Goal: Contribute content

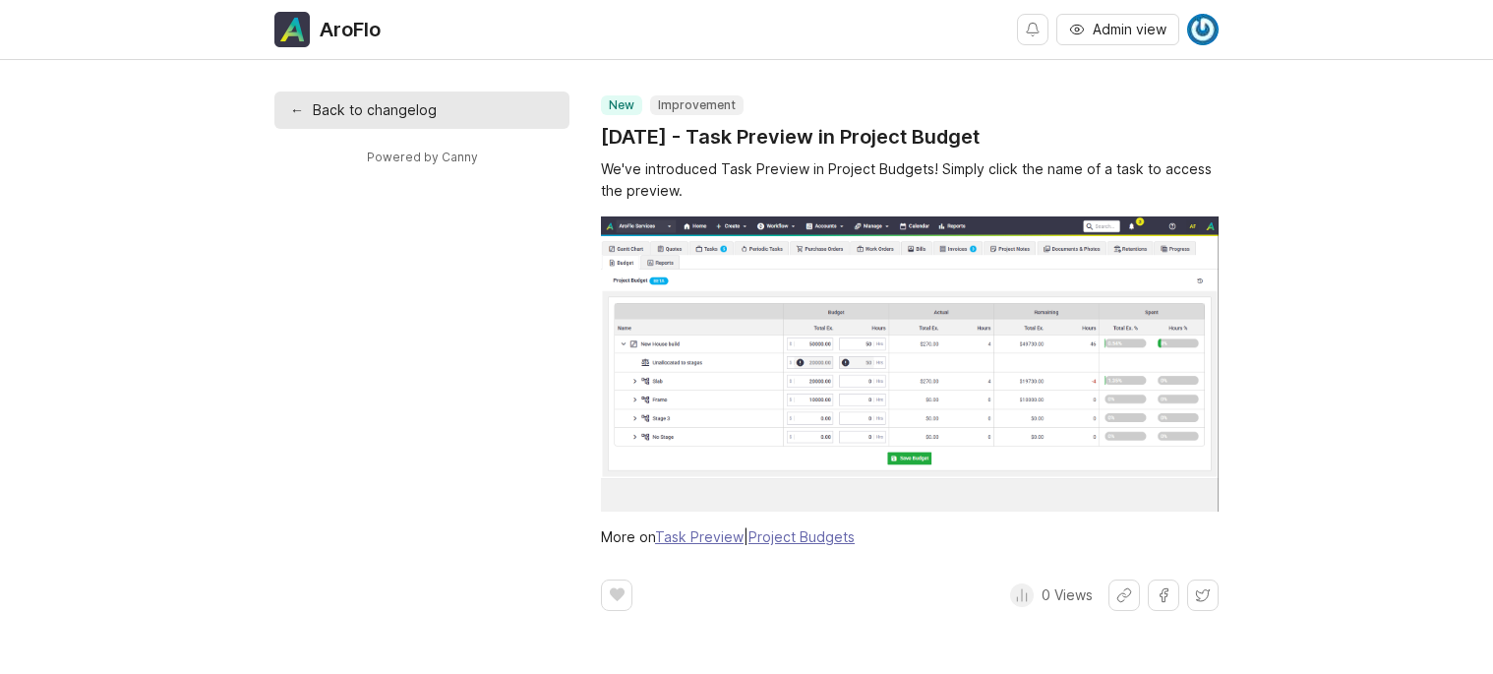
click at [411, 117] on link "← Back to changelog" at bounding box center [421, 109] width 295 height 37
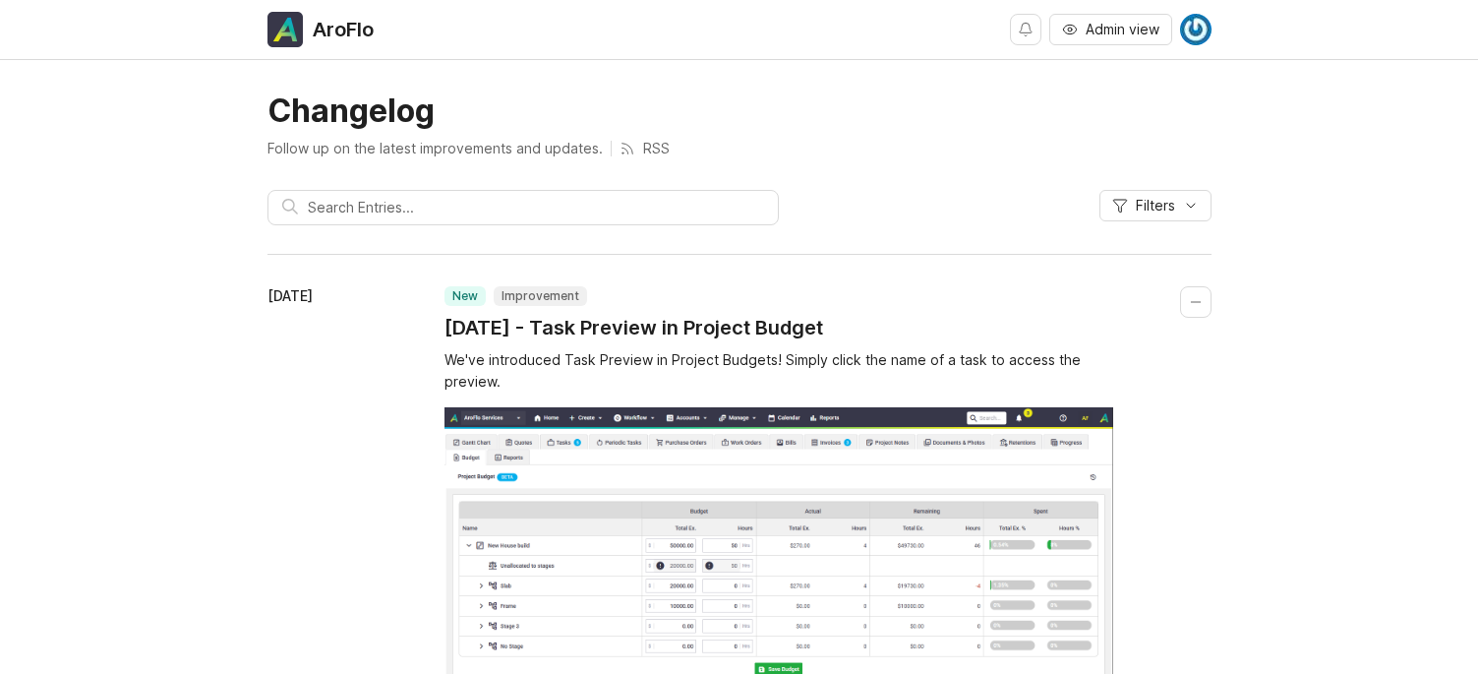
click at [720, 327] on h1 "[DATE] - Task Preview in Project Budget" at bounding box center [634, 328] width 379 height 28
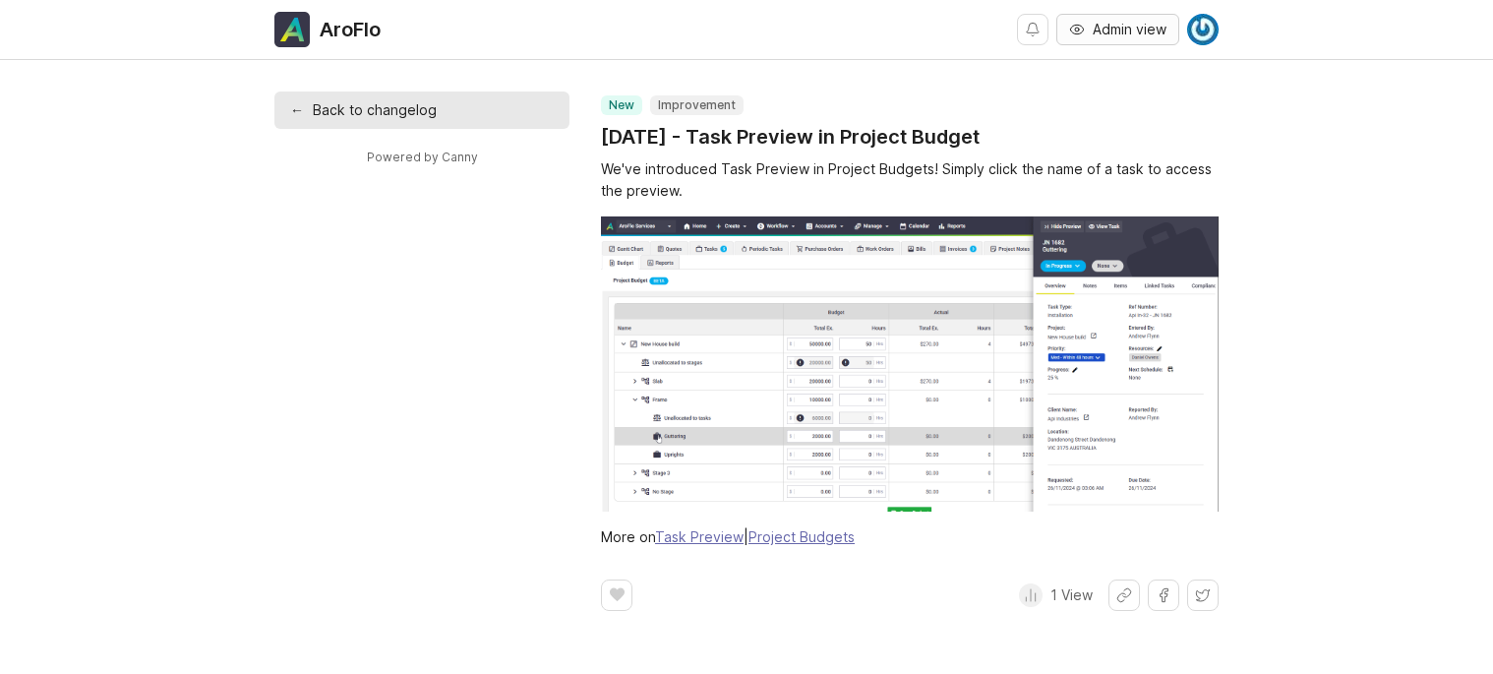
click at [1146, 30] on span "Admin view" at bounding box center [1130, 30] width 74 height 20
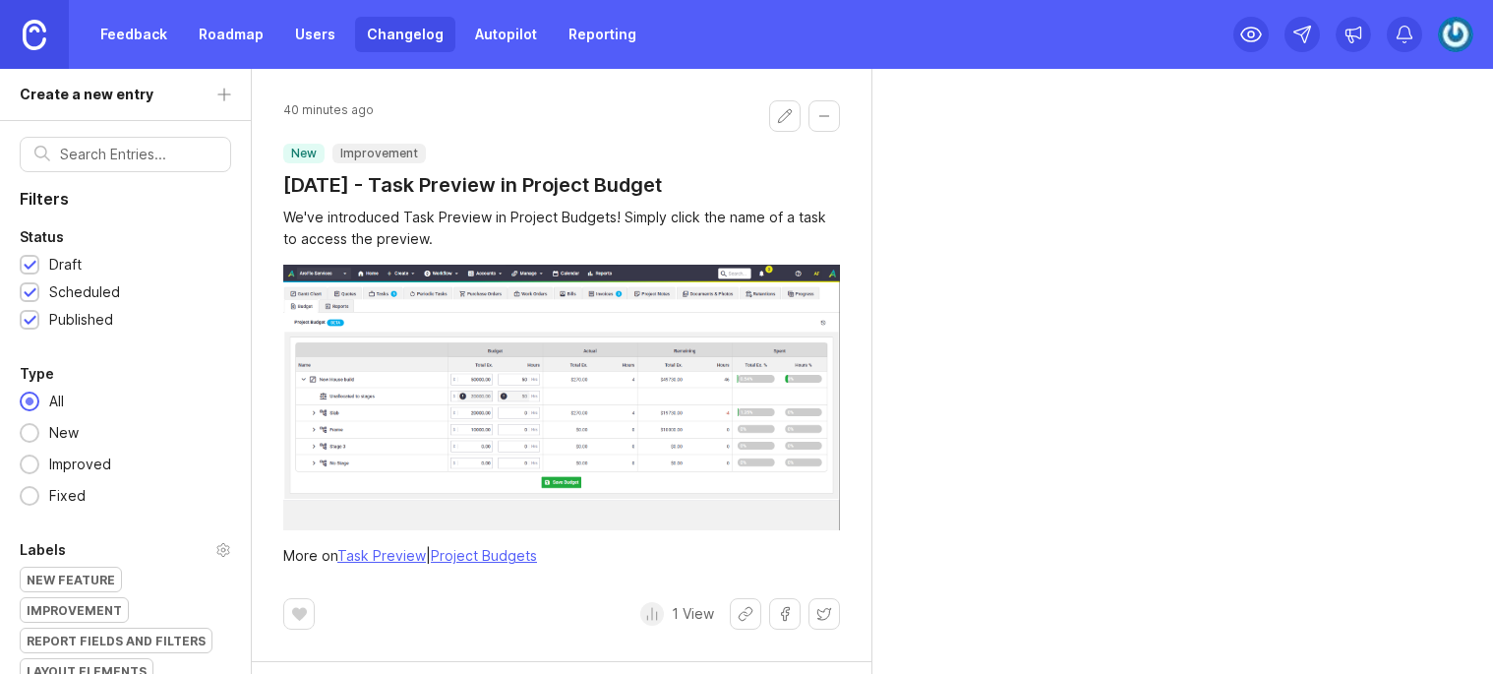
click at [248, 602] on div "Labels new feature improvement report fields and filters layout elements email …" at bounding box center [125, 626] width 251 height 176
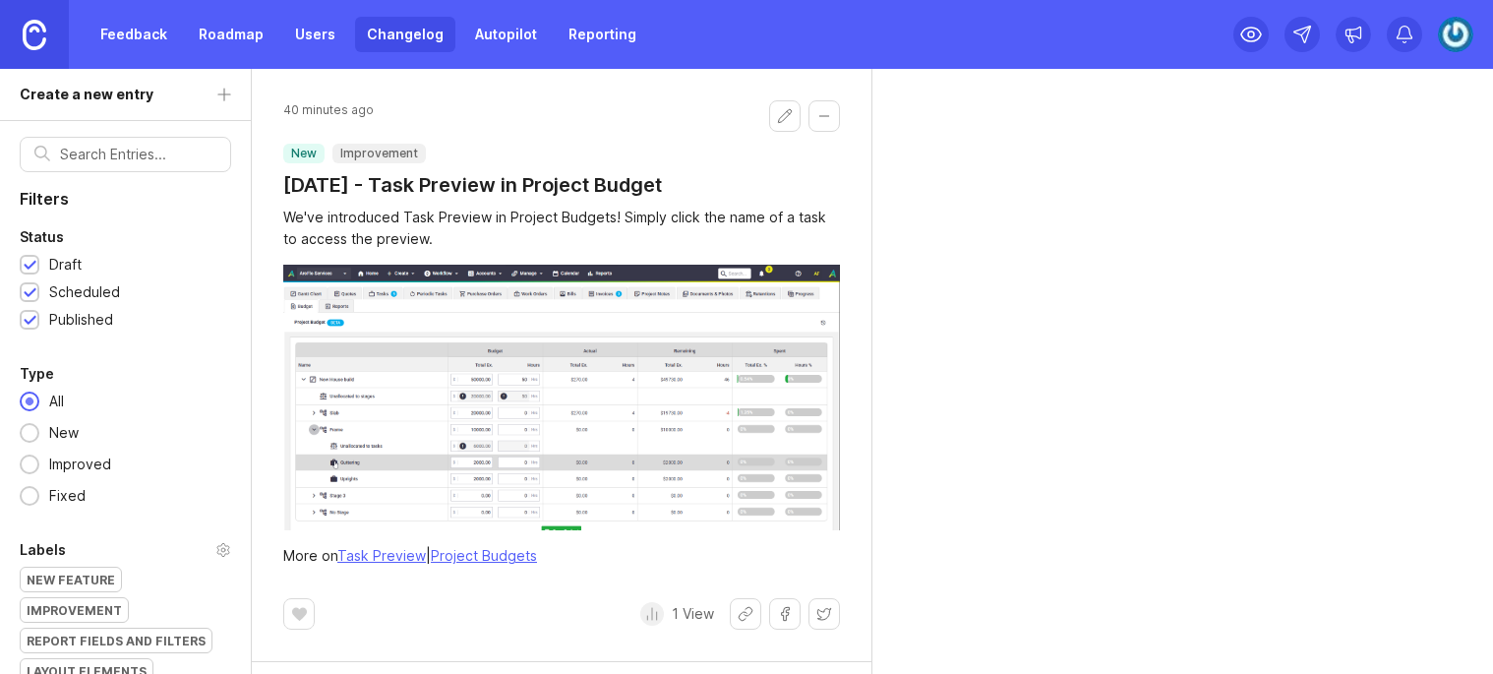
click at [1019, 442] on div "40 minutes ago new improvement [DATE] - Task Preview in Project Budget We've in…" at bounding box center [872, 371] width 1241 height 605
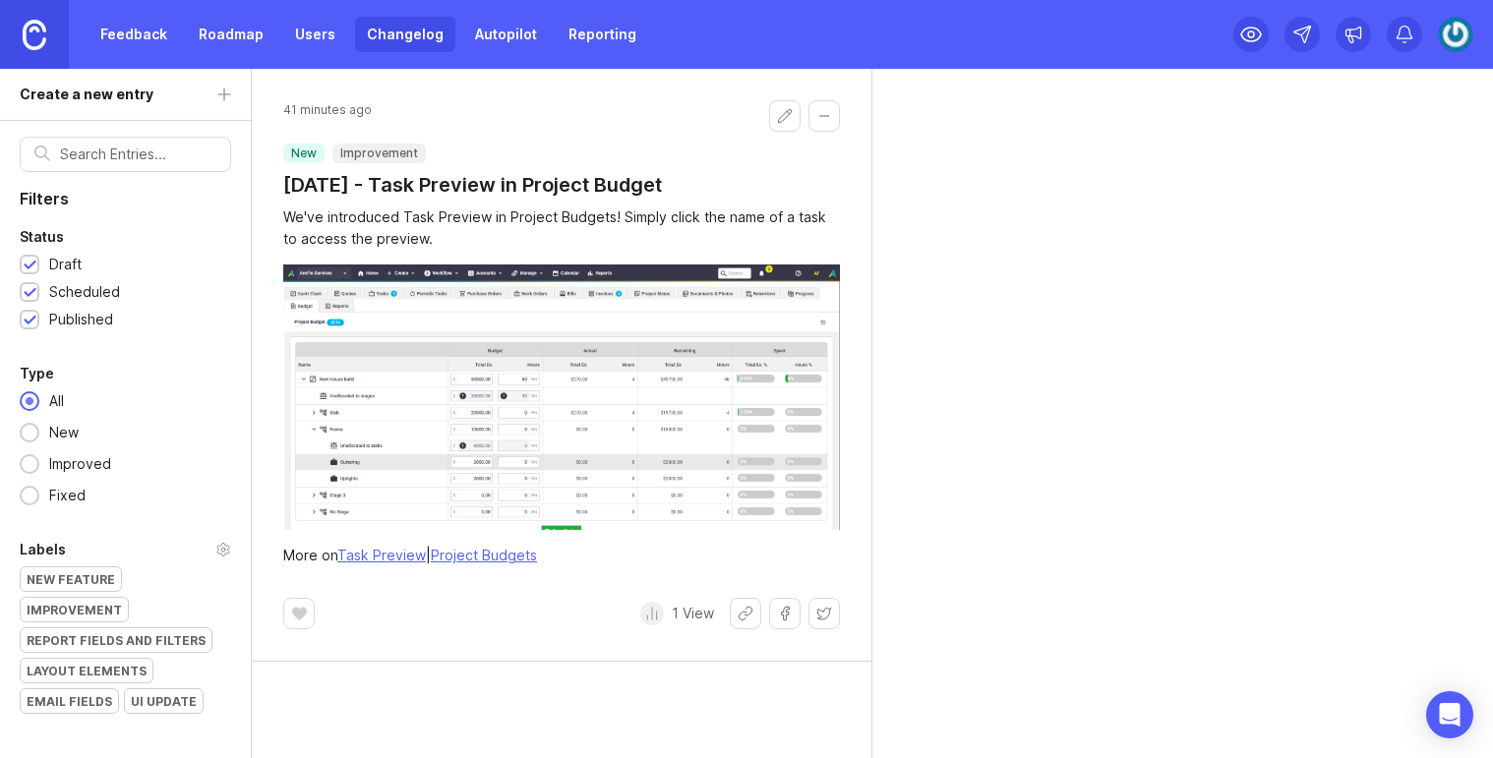
click at [795, 113] on button "Edit changelog entry" at bounding box center [784, 115] width 31 height 31
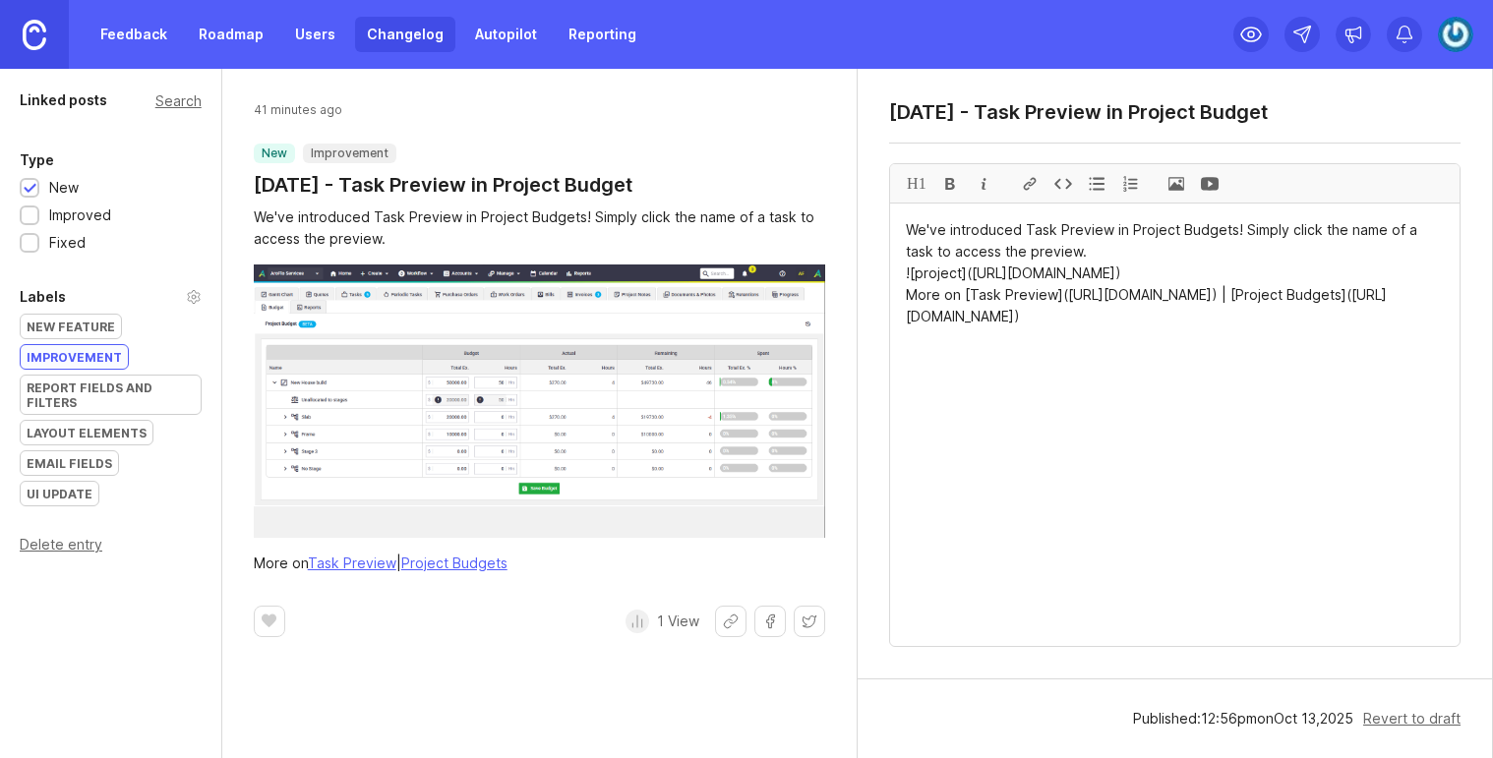
click at [31, 210] on div at bounding box center [30, 217] width 13 height 15
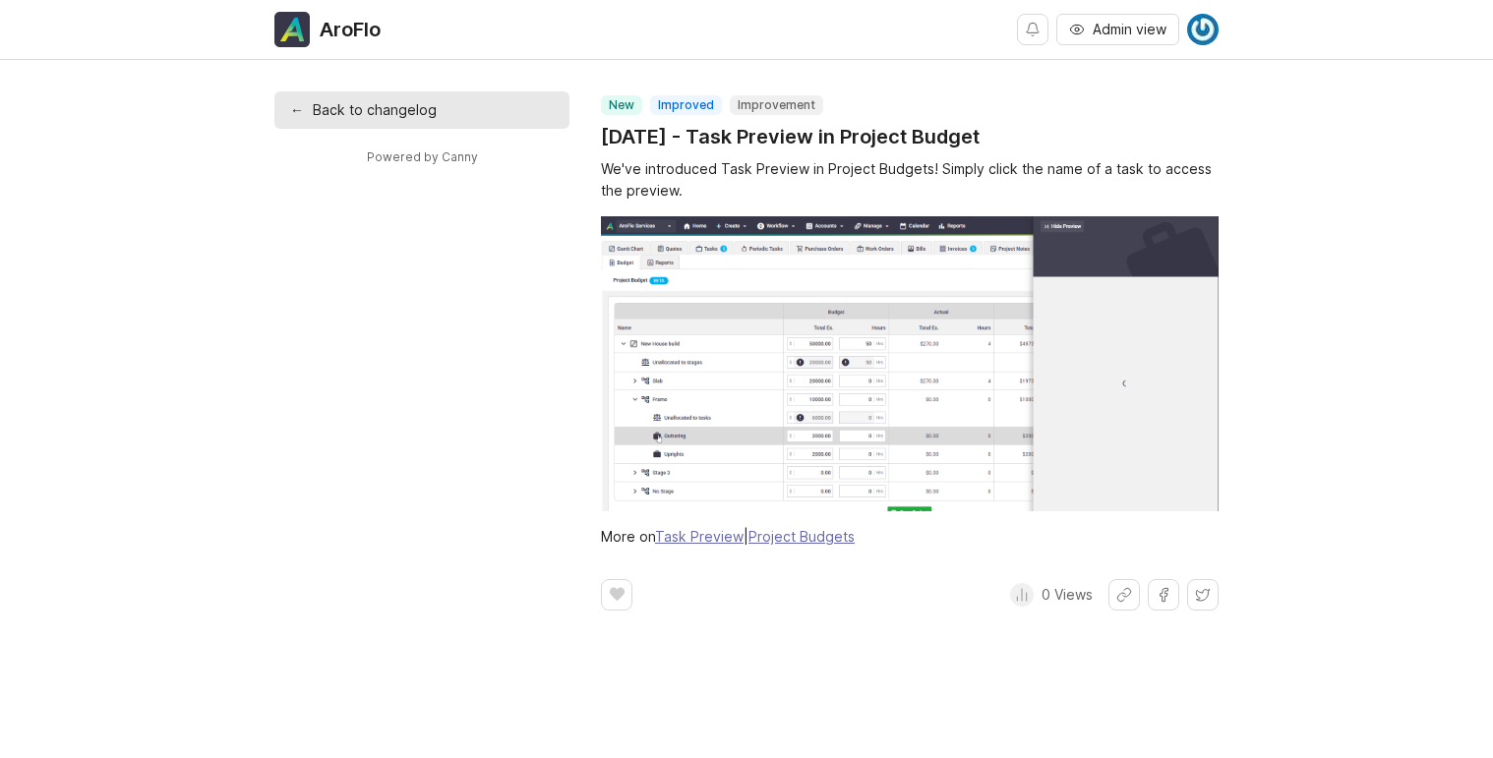
click at [297, 116] on div "←" at bounding box center [296, 110] width 13 height 22
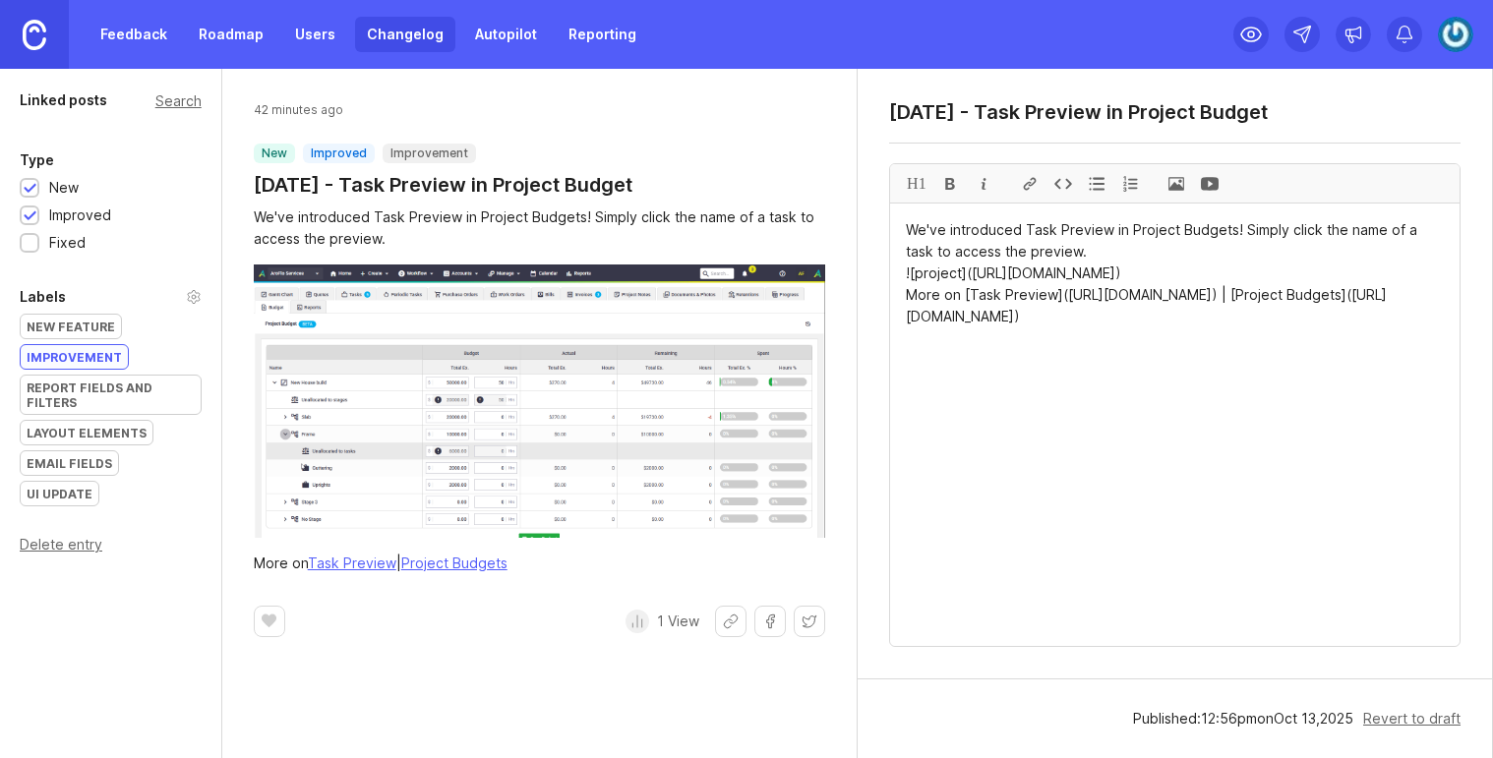
click at [31, 192] on div at bounding box center [30, 189] width 13 height 15
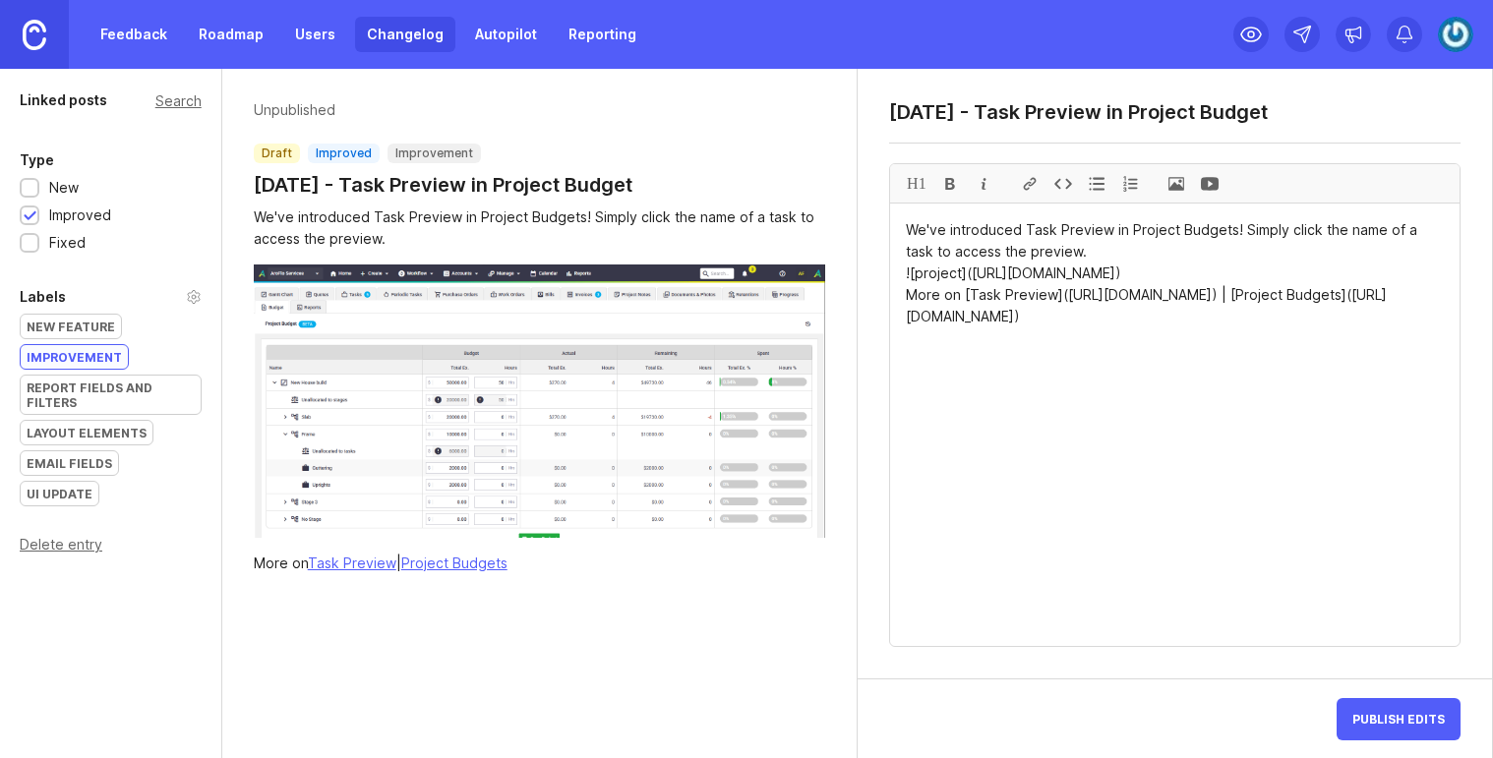
click at [33, 218] on div at bounding box center [30, 217] width 13 height 15
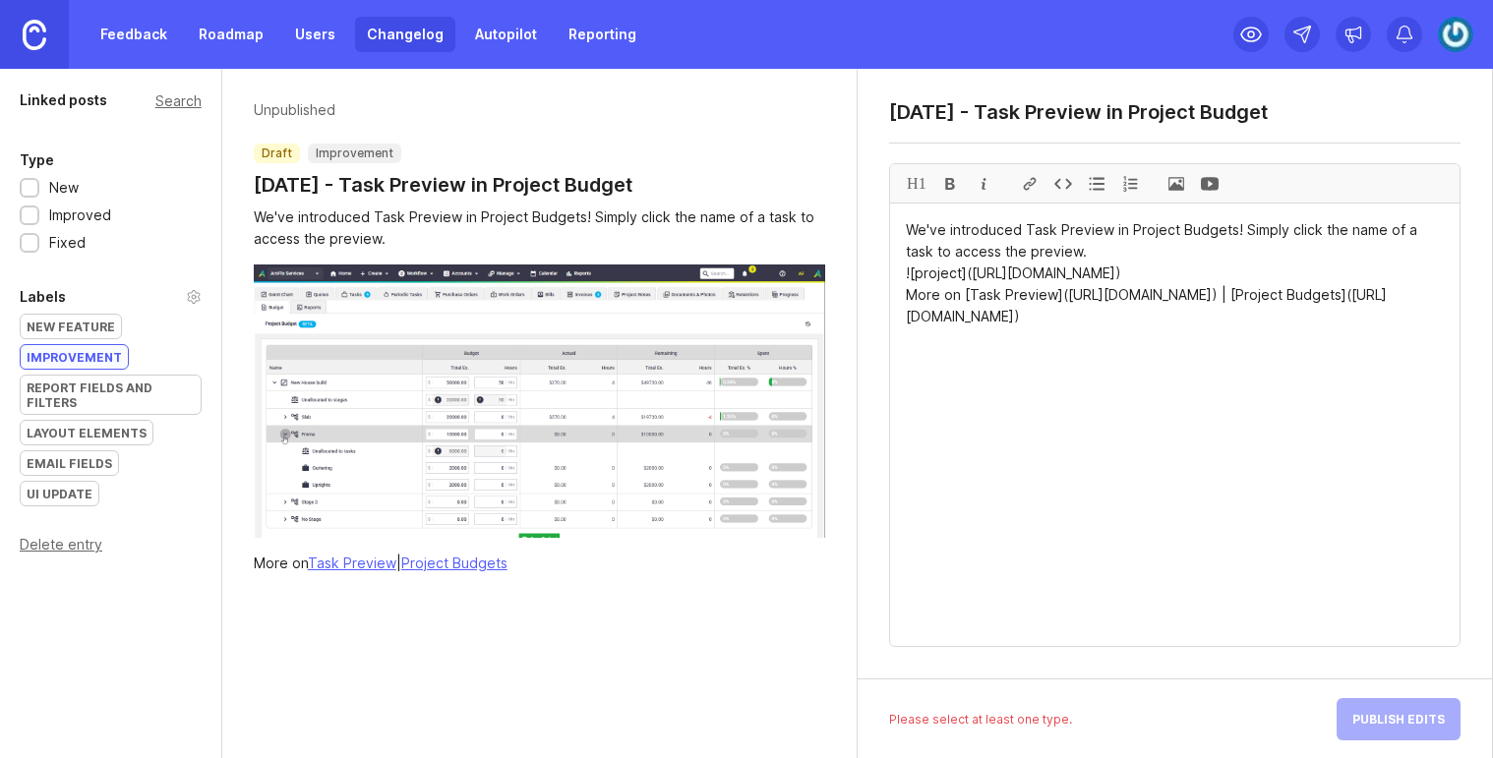
click at [31, 189] on div at bounding box center [30, 189] width 13 height 15
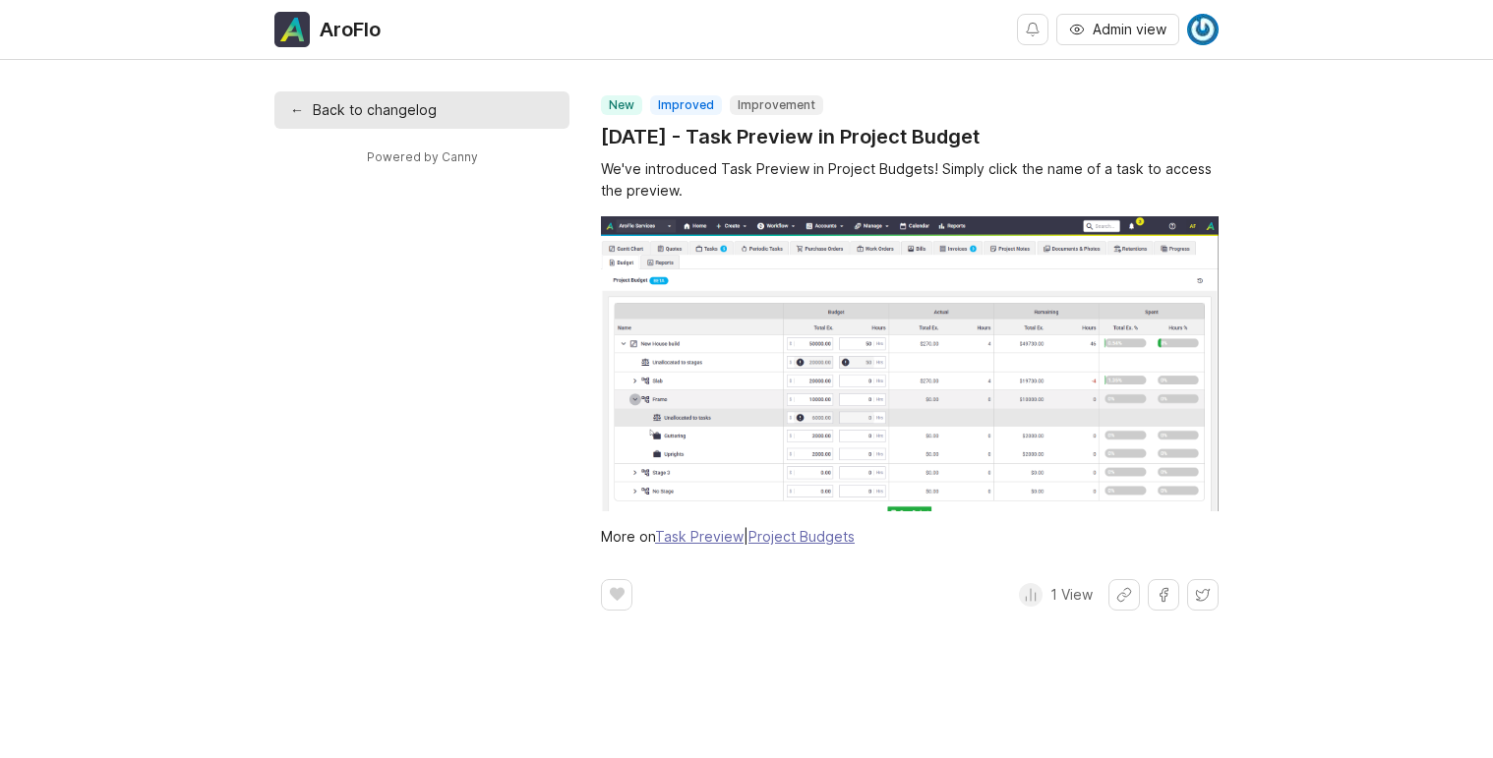
click at [804, 307] on img at bounding box center [910, 363] width 618 height 295
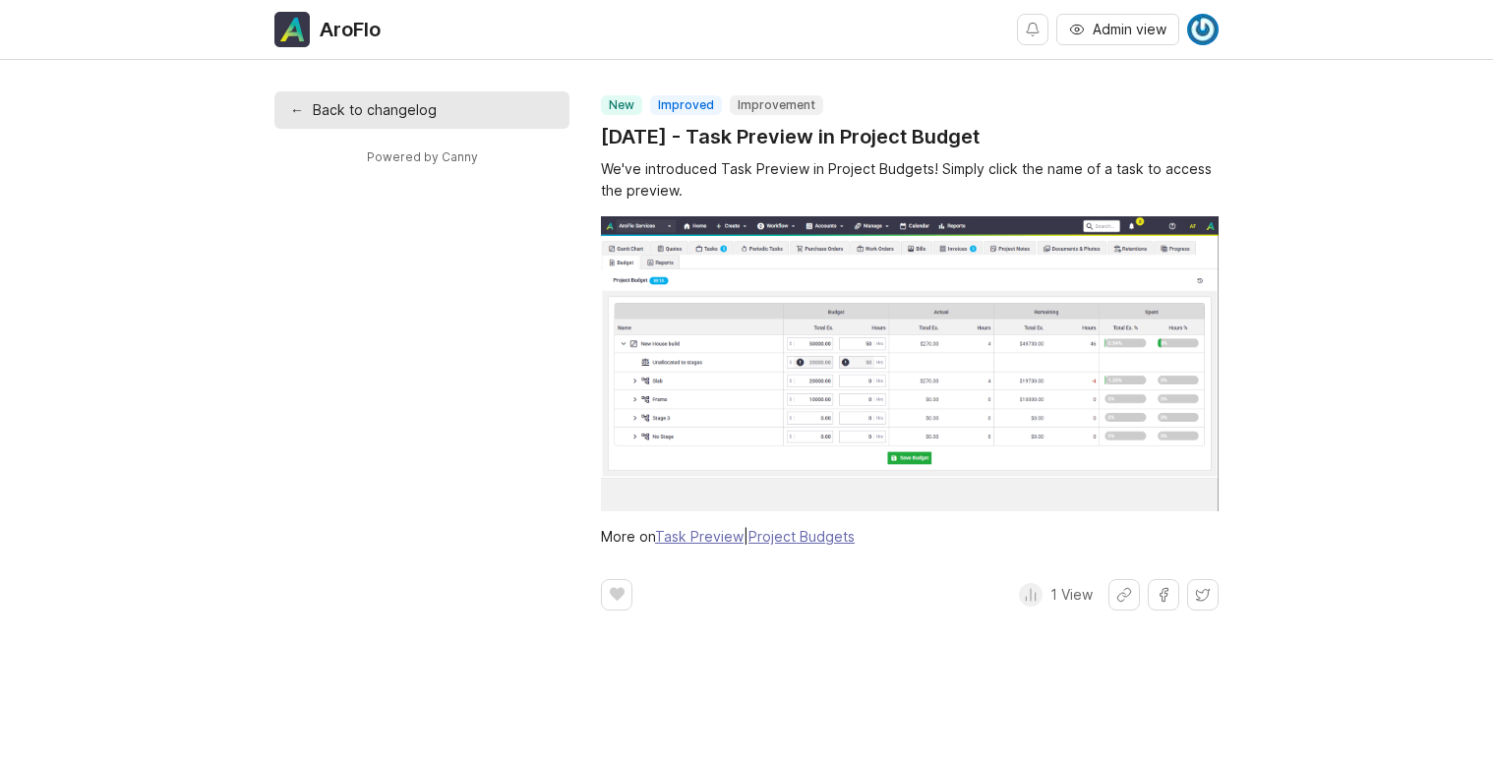
drag, startPoint x: 1389, startPoint y: 673, endPoint x: 1293, endPoint y: 230, distance: 452.8
click at [1293, 230] on div "← Back to changelog Powered by Canny new improved improvement [DATE] - Task Pre…" at bounding box center [746, 366] width 1493 height 551
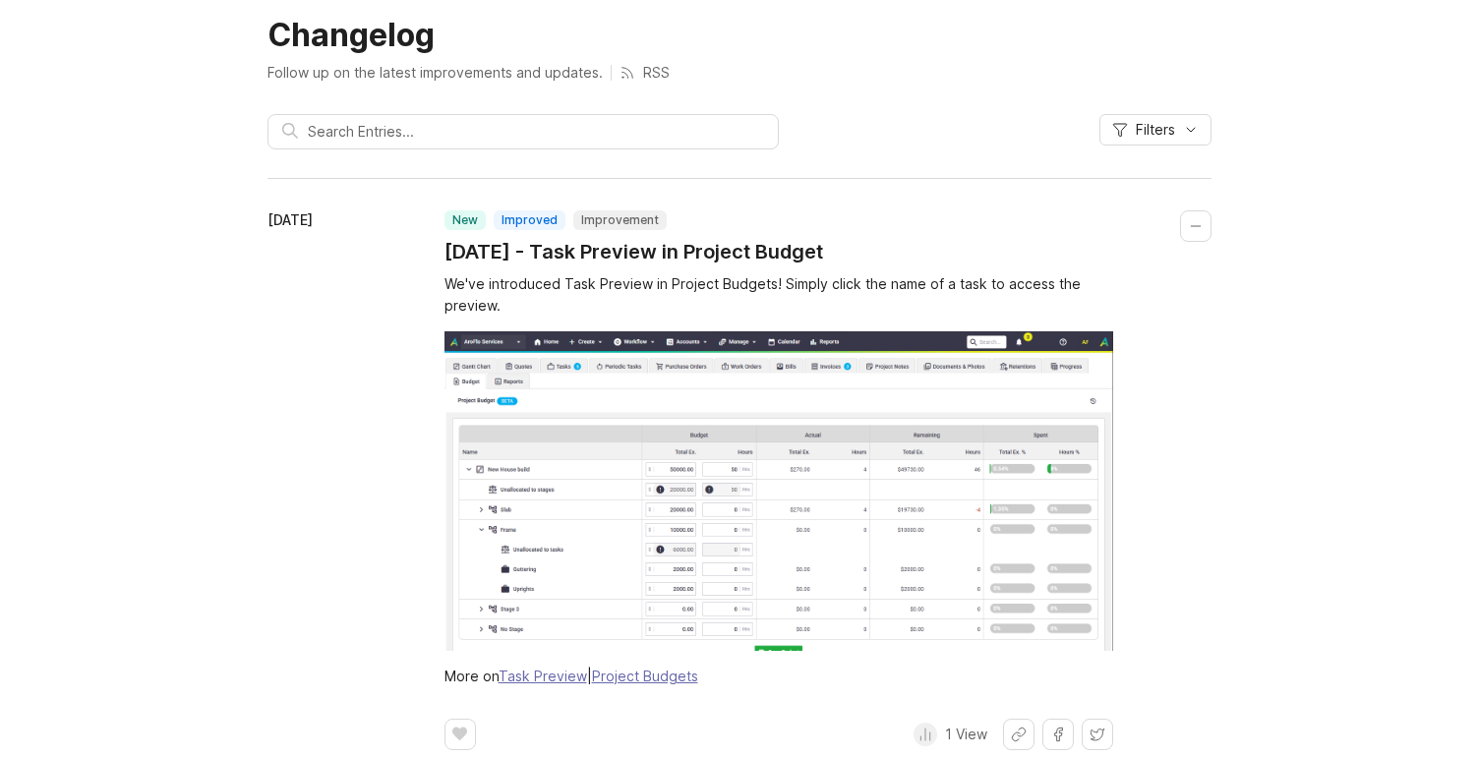
scroll to position [98, 0]
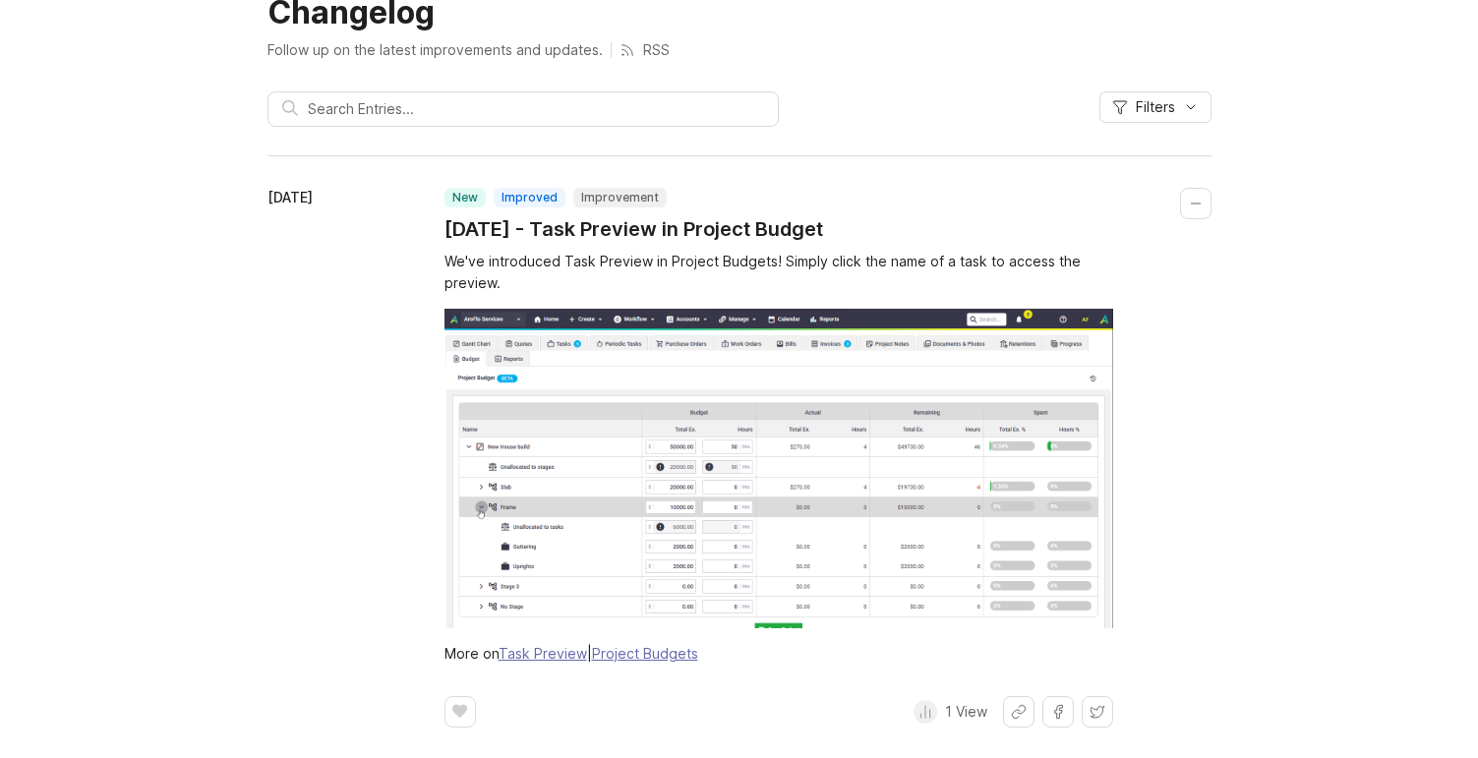
click at [619, 286] on div "We've introduced Task Preview in Project Budgets! Simply click the name of a ta…" at bounding box center [779, 272] width 669 height 43
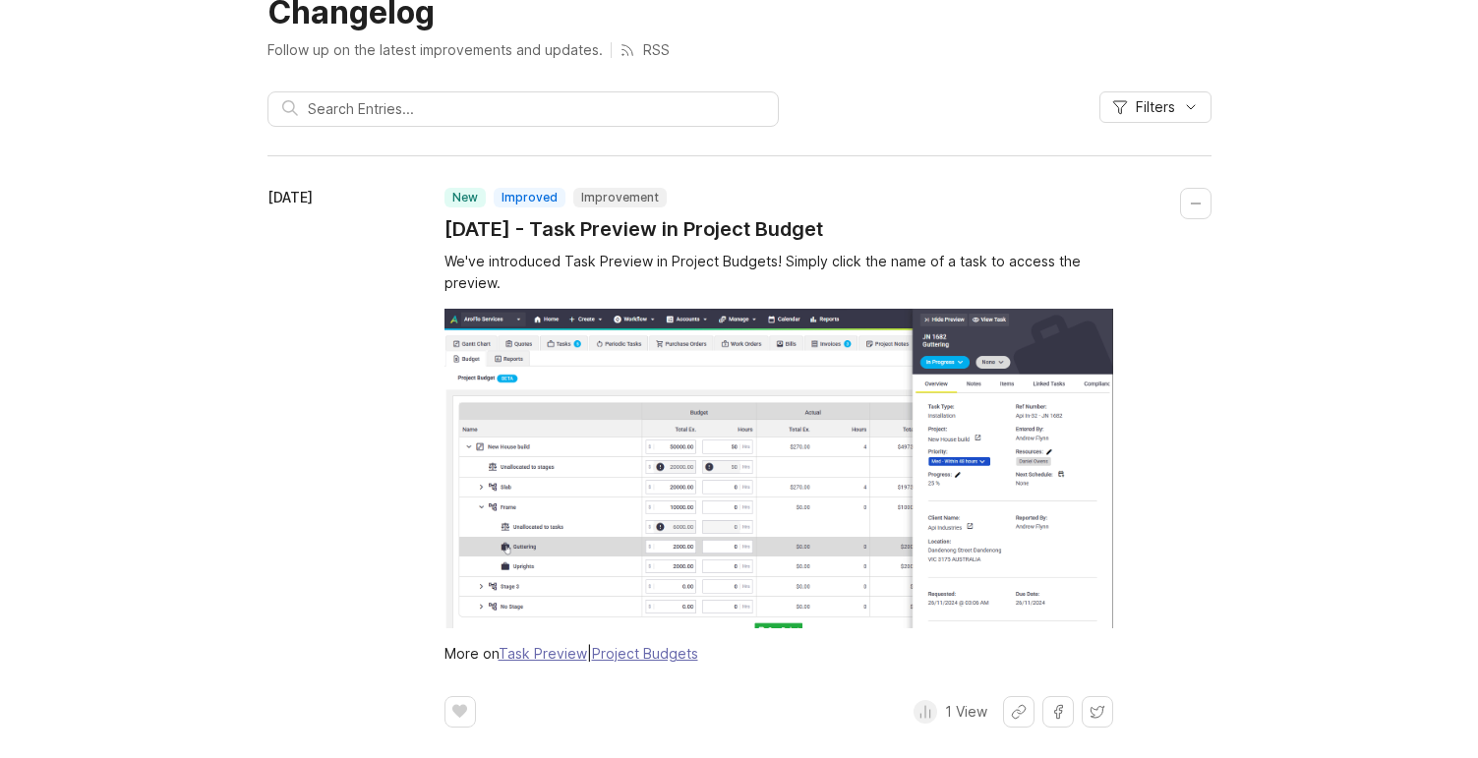
click at [619, 394] on img at bounding box center [779, 469] width 669 height 320
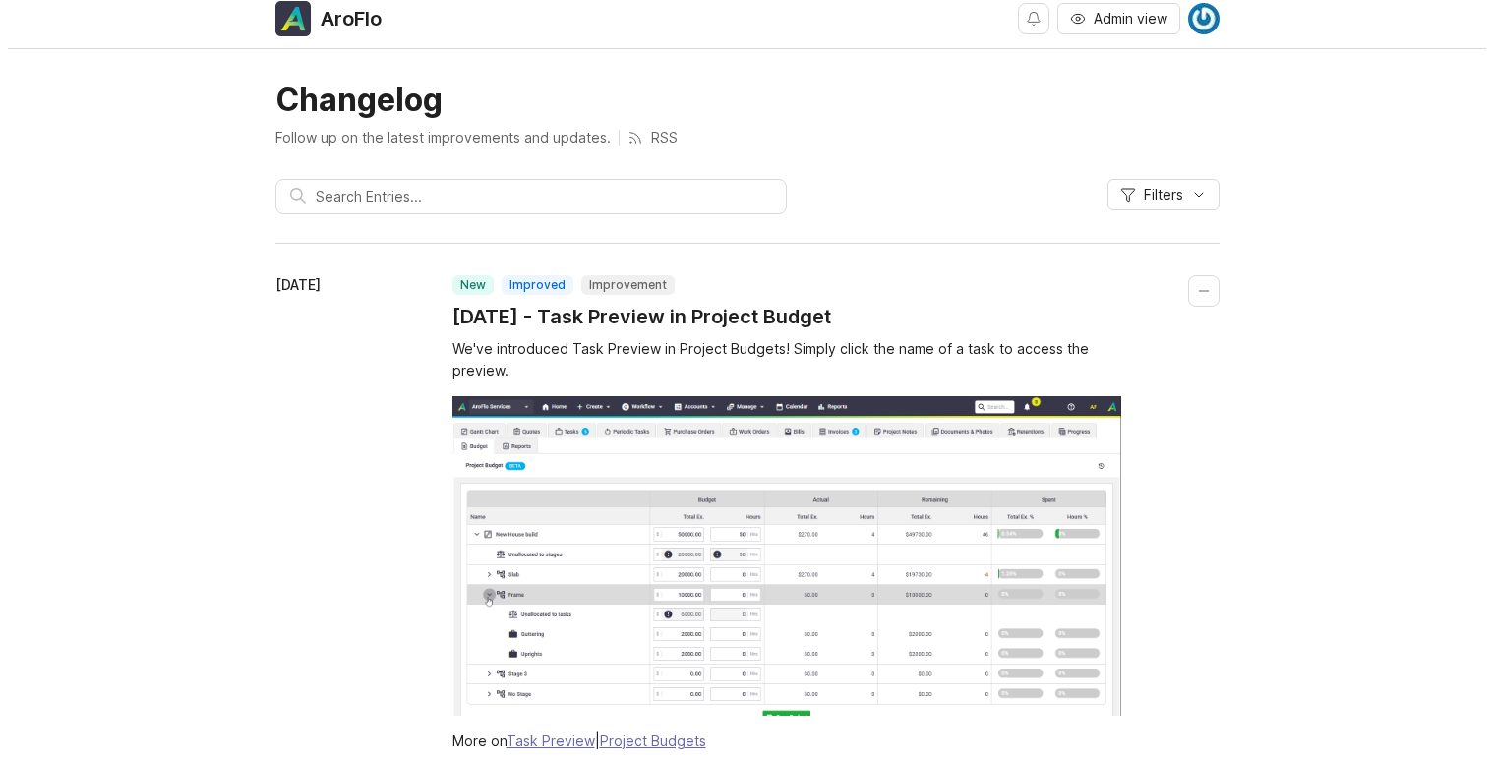
scroll to position [0, 0]
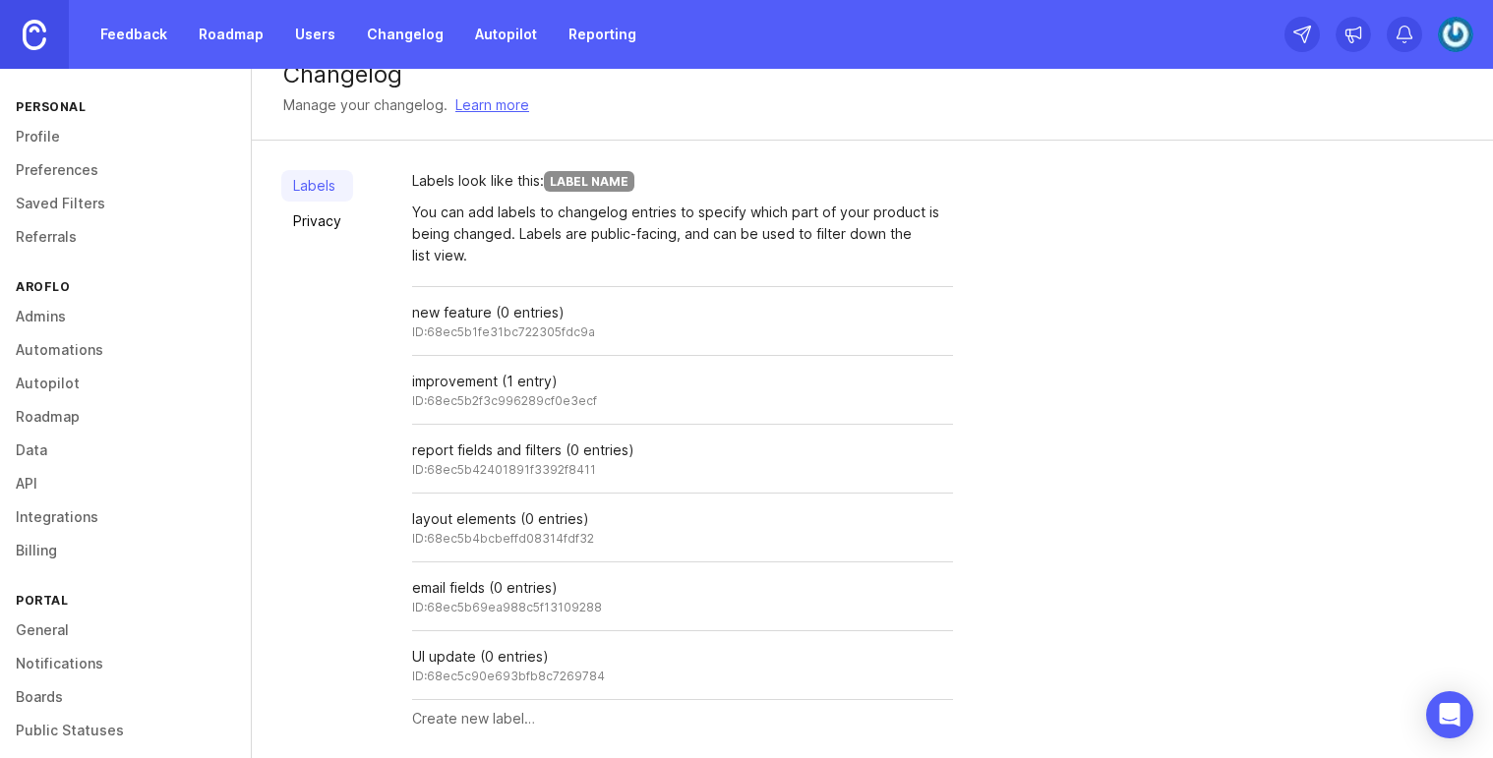
scroll to position [38, 0]
